Goal: Information Seeking & Learning: Learn about a topic

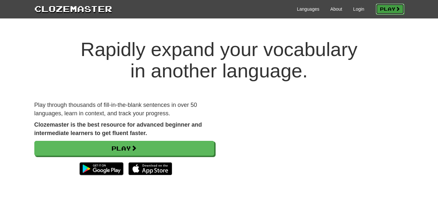
click at [388, 10] on link "Play" at bounding box center [390, 9] width 29 height 11
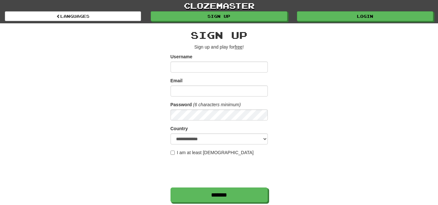
click at [242, 69] on input "Username" at bounding box center [219, 67] width 97 height 11
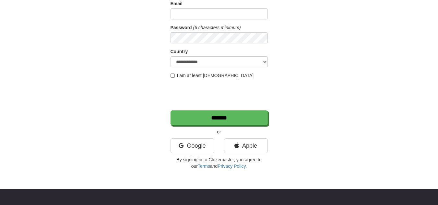
scroll to position [97, 0]
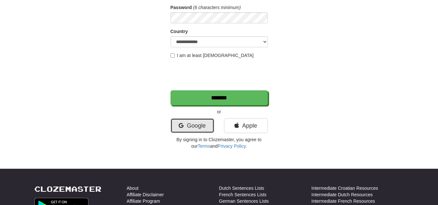
click at [206, 128] on link "Google" at bounding box center [193, 125] width 44 height 15
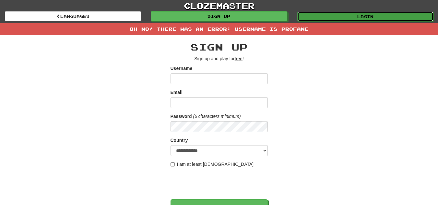
click at [308, 13] on link "Login" at bounding box center [365, 17] width 136 height 10
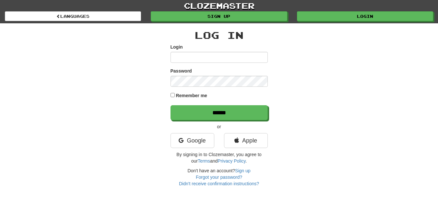
click at [197, 131] on div "Log In Login Password Remember me ****** or Google Apple By signing in to Cloze…" at bounding box center [219, 108] width 97 height 157
click at [197, 139] on link "Google" at bounding box center [193, 140] width 44 height 15
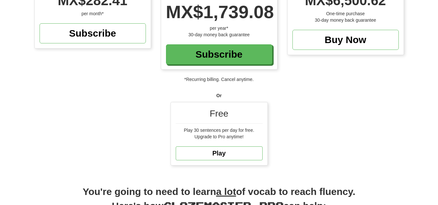
scroll to position [97, 0]
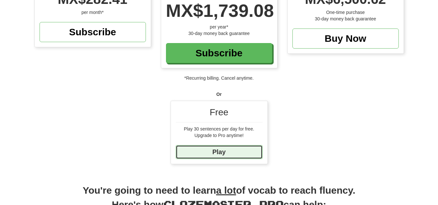
click at [217, 149] on link "Play" at bounding box center [219, 152] width 87 height 14
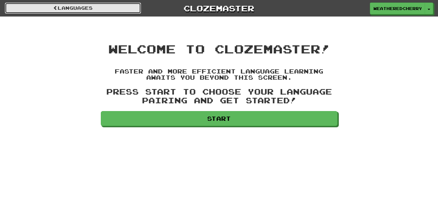
click at [132, 5] on link "Languages" at bounding box center [73, 8] width 136 height 11
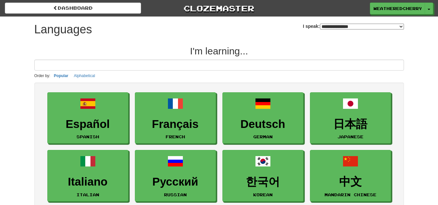
select select "*******"
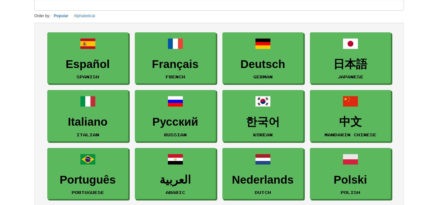
scroll to position [65, 0]
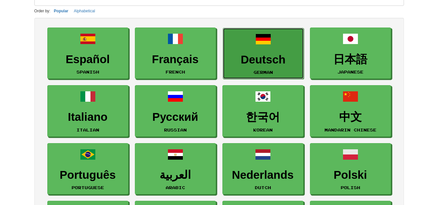
click at [247, 68] on link "Deutsch German" at bounding box center [263, 54] width 81 height 52
